Goal: Task Accomplishment & Management: Manage account settings

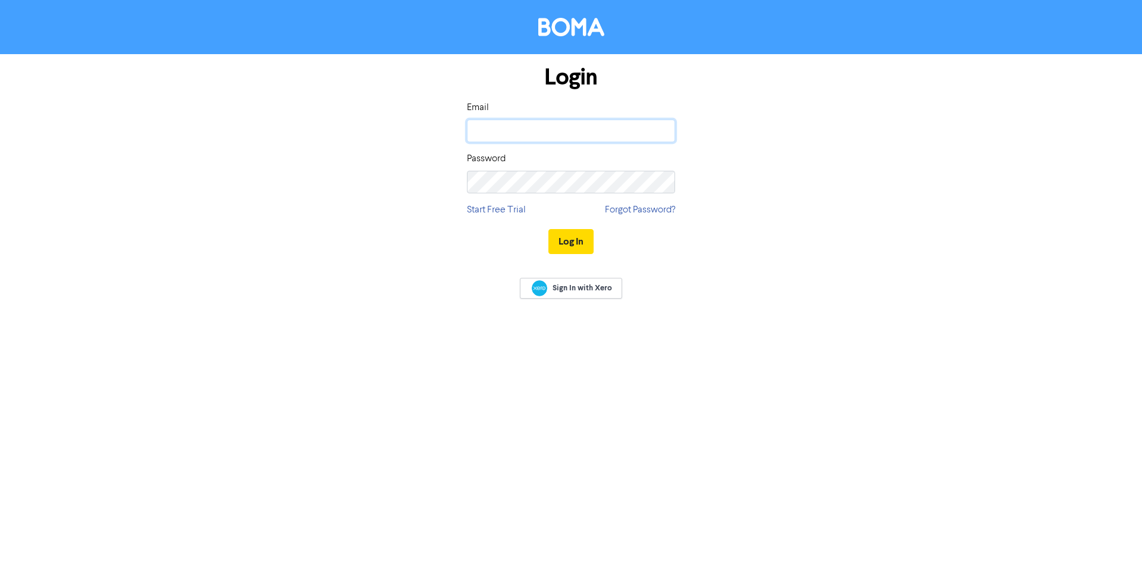
click at [533, 136] on input "email" at bounding box center [571, 131] width 208 height 23
type input "[EMAIL_ADDRESS][DOMAIN_NAME]"
click at [549, 229] on button "Log In" at bounding box center [571, 241] width 45 height 25
